Goal: Task Accomplishment & Management: Use online tool/utility

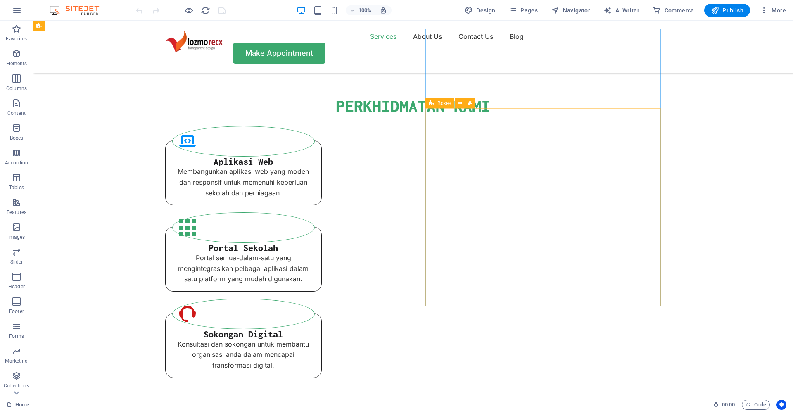
scroll to position [684, 0]
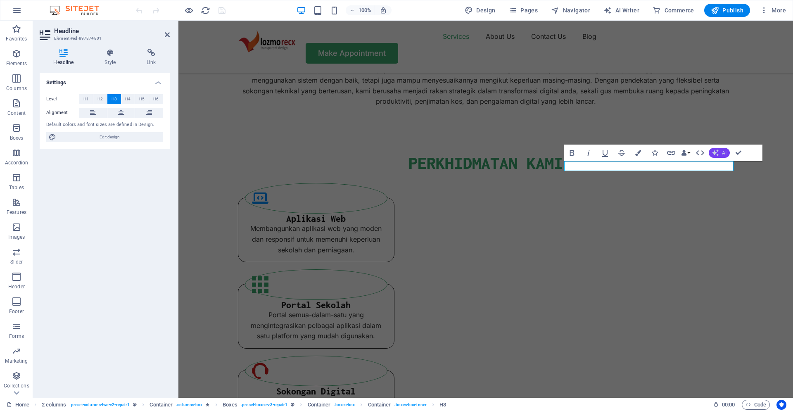
click at [721, 155] on button "AI" at bounding box center [719, 153] width 21 height 10
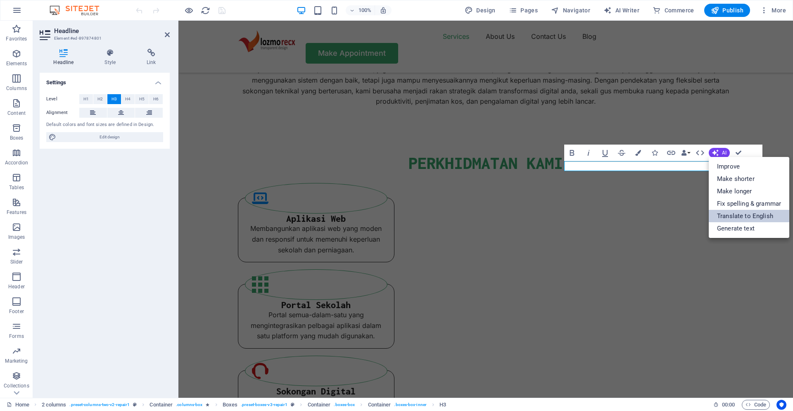
click at [757, 216] on link "Translate to English" at bounding box center [749, 216] width 81 height 12
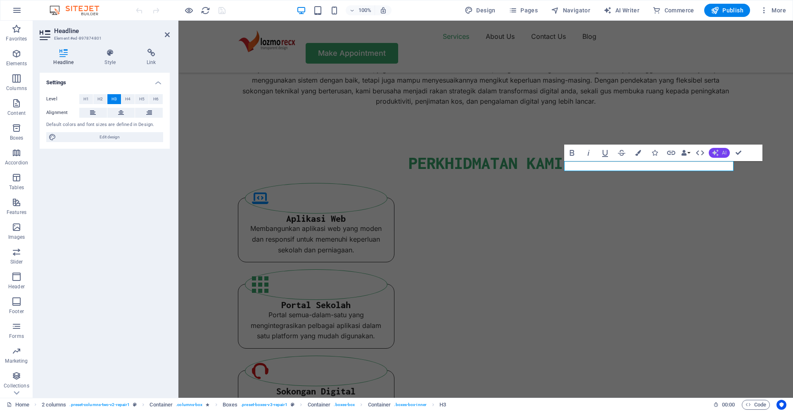
click at [721, 152] on button "AI" at bounding box center [719, 153] width 21 height 10
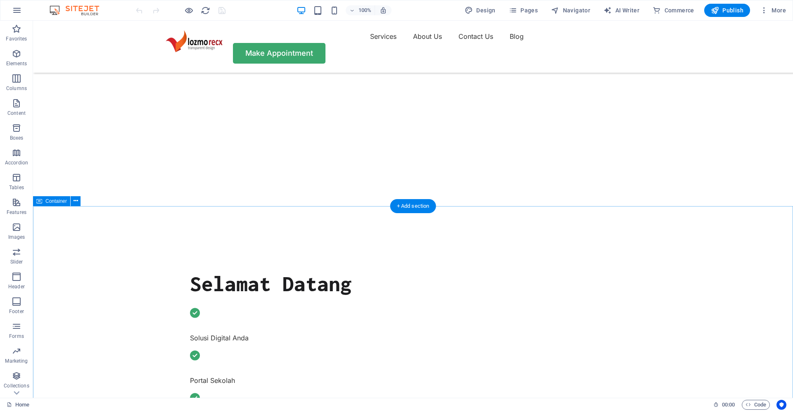
scroll to position [0, 0]
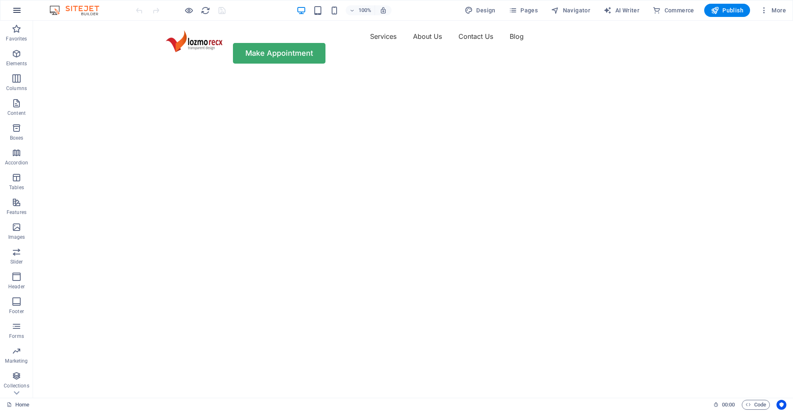
click at [19, 10] on icon "button" at bounding box center [17, 10] width 10 height 10
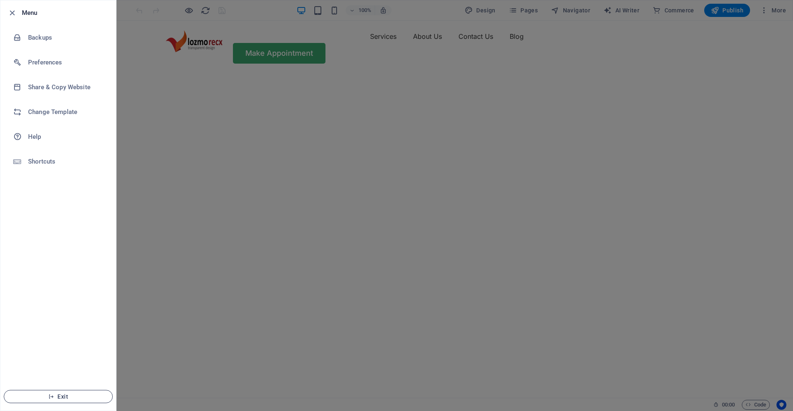
click at [57, 393] on span "Exit" at bounding box center [58, 396] width 95 height 7
